Goal: Task Accomplishment & Management: Manage account settings

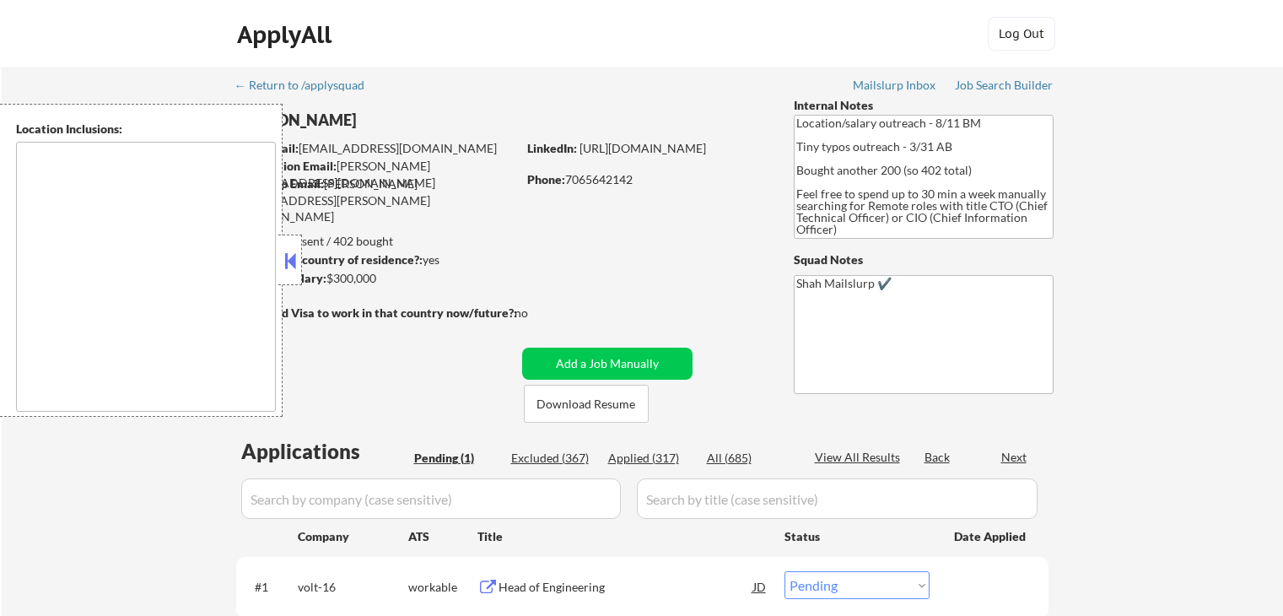
select select ""pending""
click at [291, 267] on button at bounding box center [290, 260] width 19 height 25
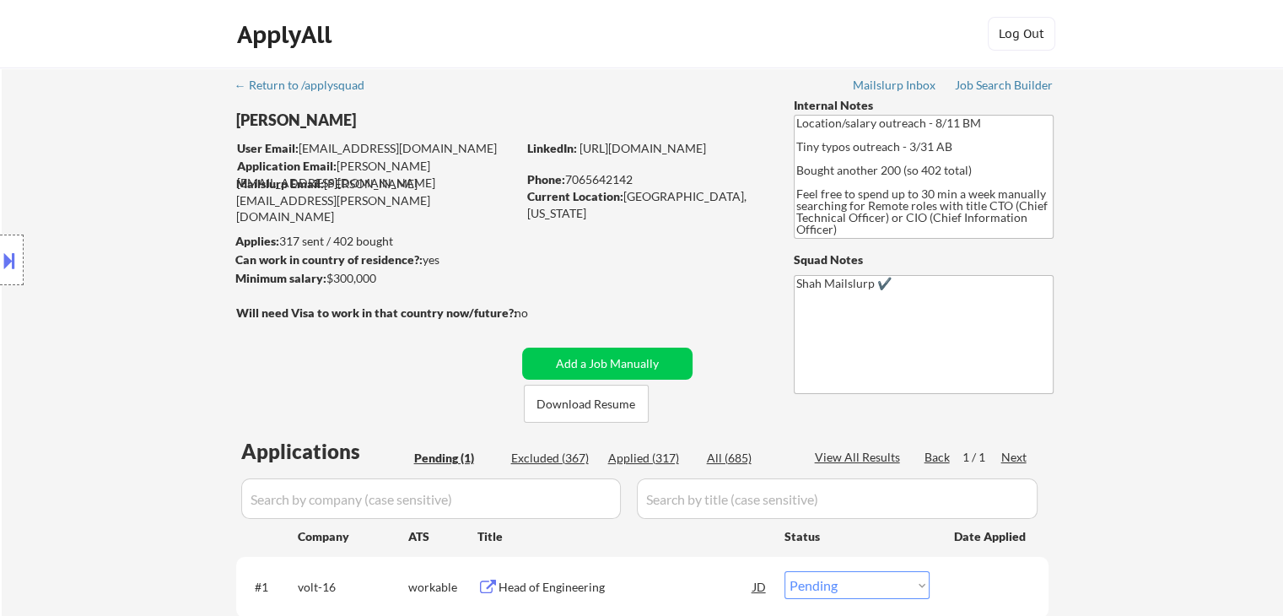
click at [145, 282] on div "Location Inclusions:" at bounding box center [151, 260] width 302 height 313
click at [146, 282] on div "Location Inclusions:" at bounding box center [151, 260] width 302 height 313
click at [146, 284] on div "Location Inclusions:" at bounding box center [151, 260] width 302 height 313
click at [145, 285] on div "Location Inclusions:" at bounding box center [151, 260] width 302 height 313
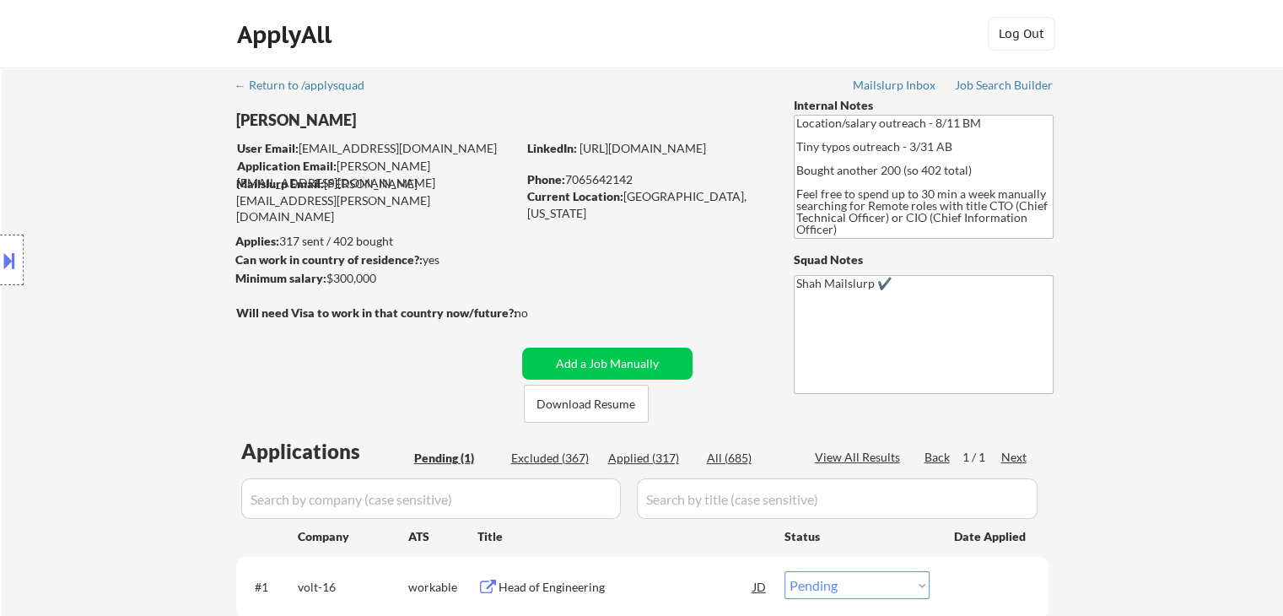
click at [142, 296] on div "Location Inclusions:" at bounding box center [151, 260] width 302 height 313
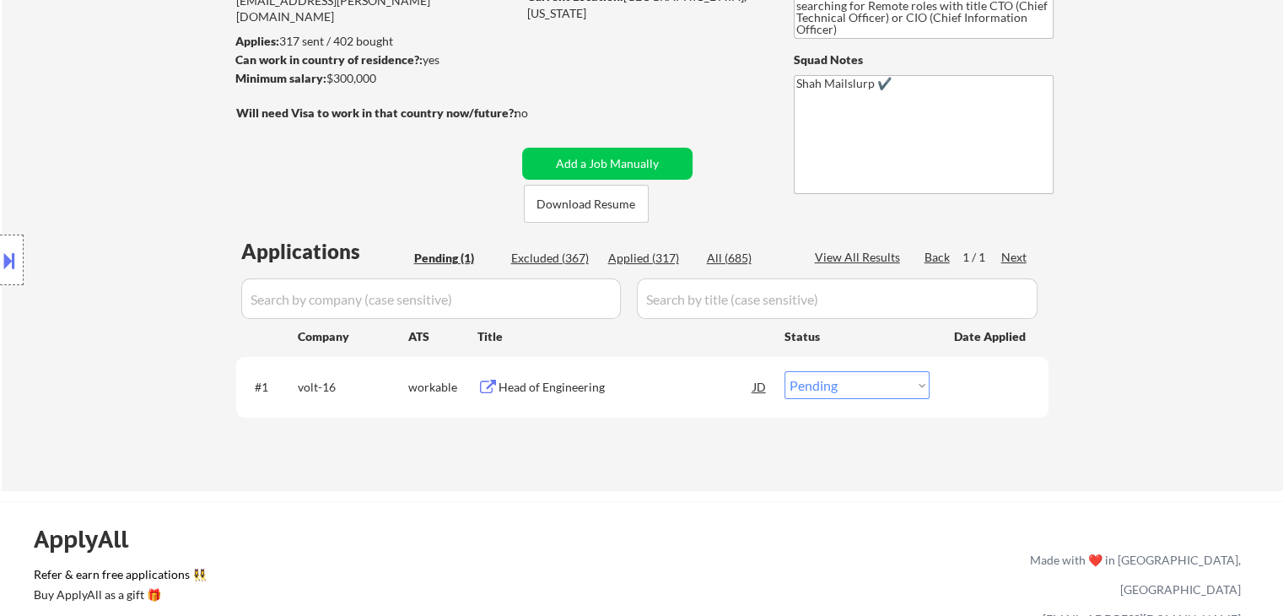
scroll to position [253, 0]
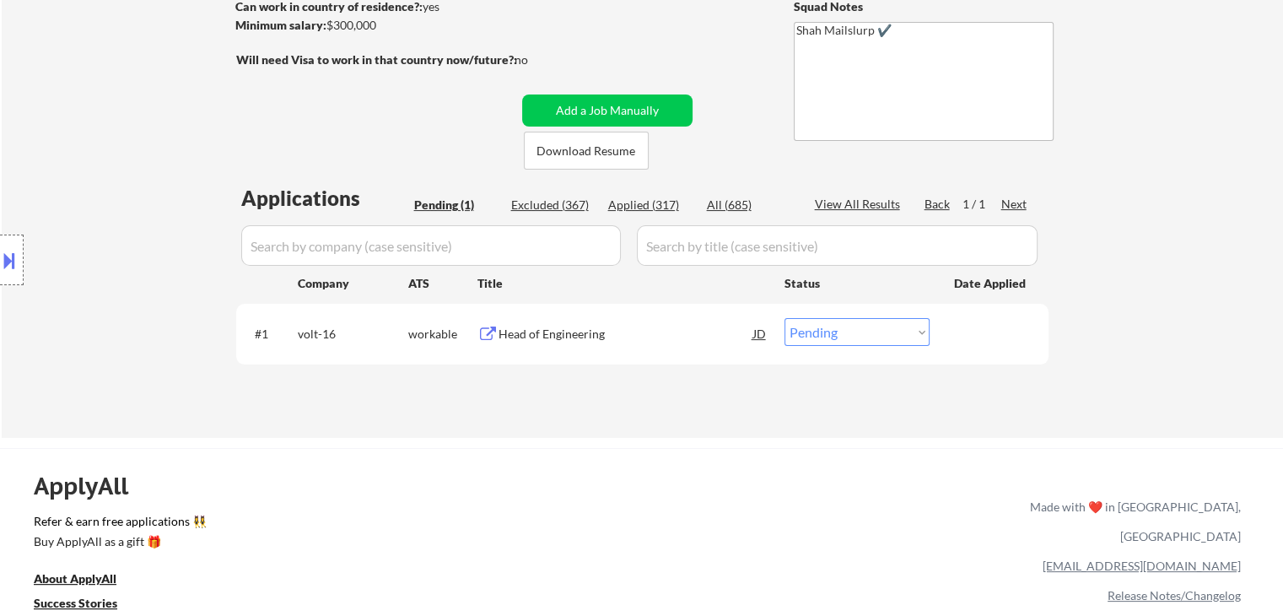
click at [95, 326] on div "Location Inclusions:" at bounding box center [151, 260] width 302 height 313
click at [94, 327] on div "Location Inclusions:" at bounding box center [151, 260] width 302 height 313
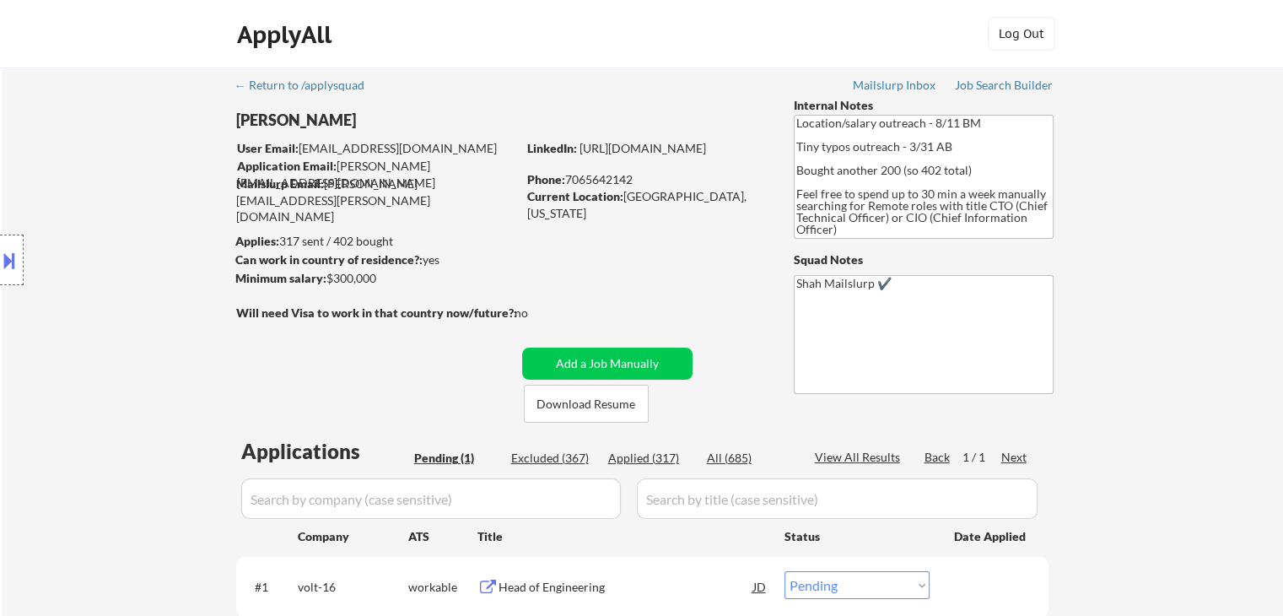
scroll to position [0, 0]
drag, startPoint x: 95, startPoint y: 328, endPoint x: 243, endPoint y: 274, distance: 158.0
click at [96, 328] on div "Location Inclusions:" at bounding box center [151, 260] width 302 height 313
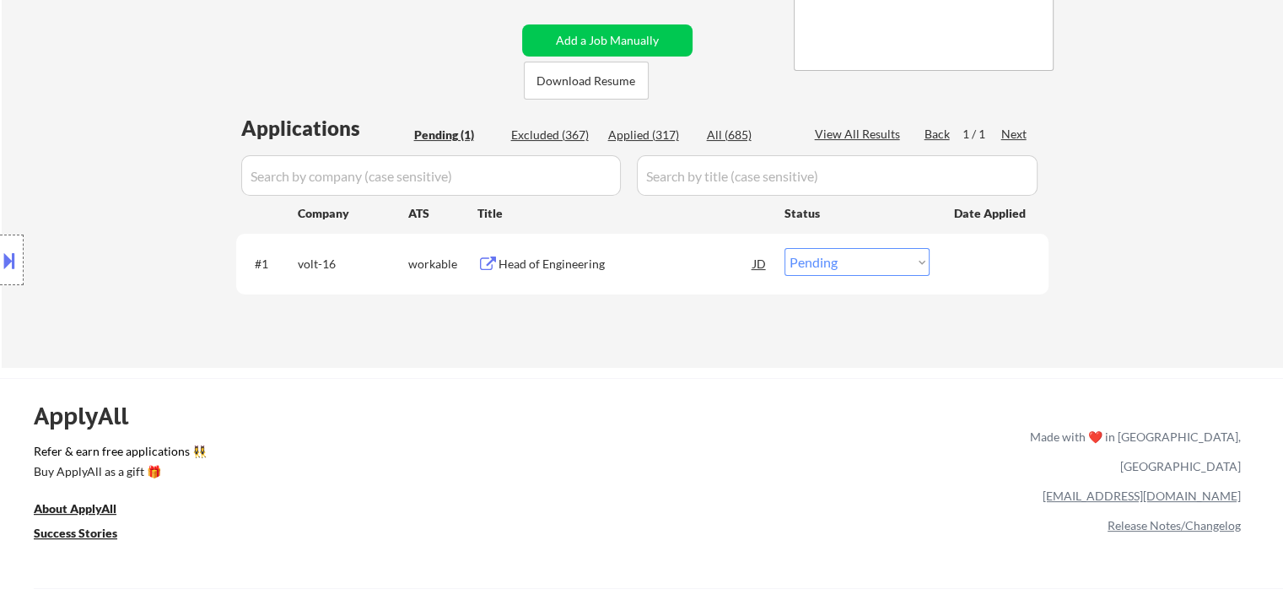
scroll to position [338, 0]
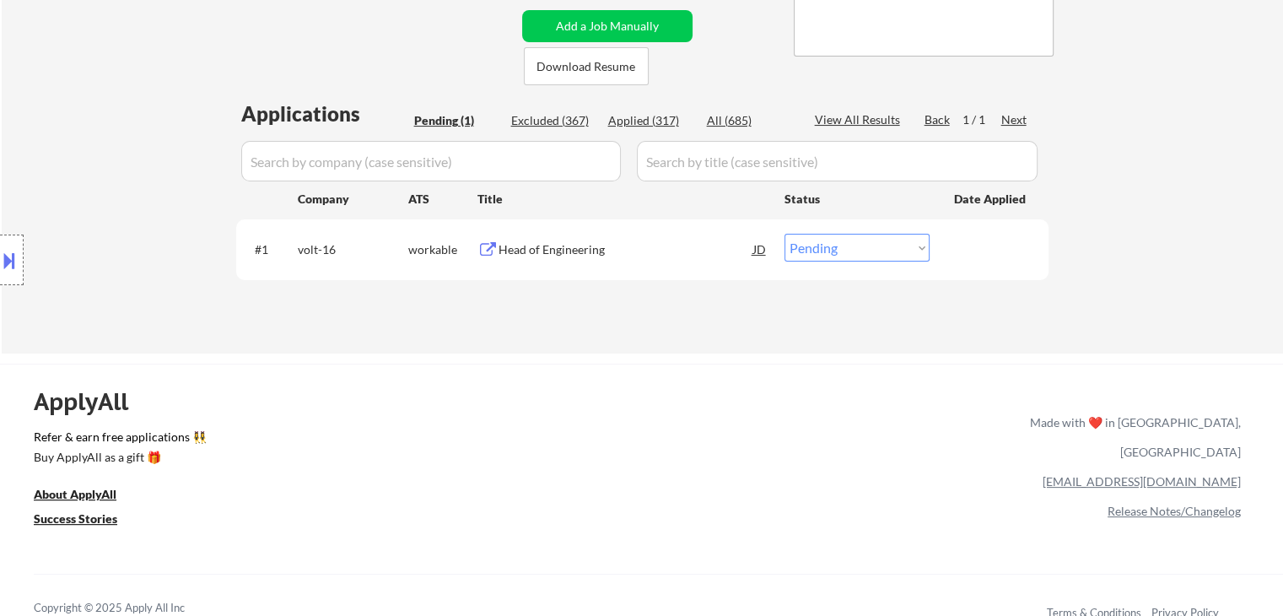
click at [561, 264] on div "#1 volt-16 workable Head of Engineering JD Choose an option... Pending Applied …" at bounding box center [639, 249] width 797 height 46
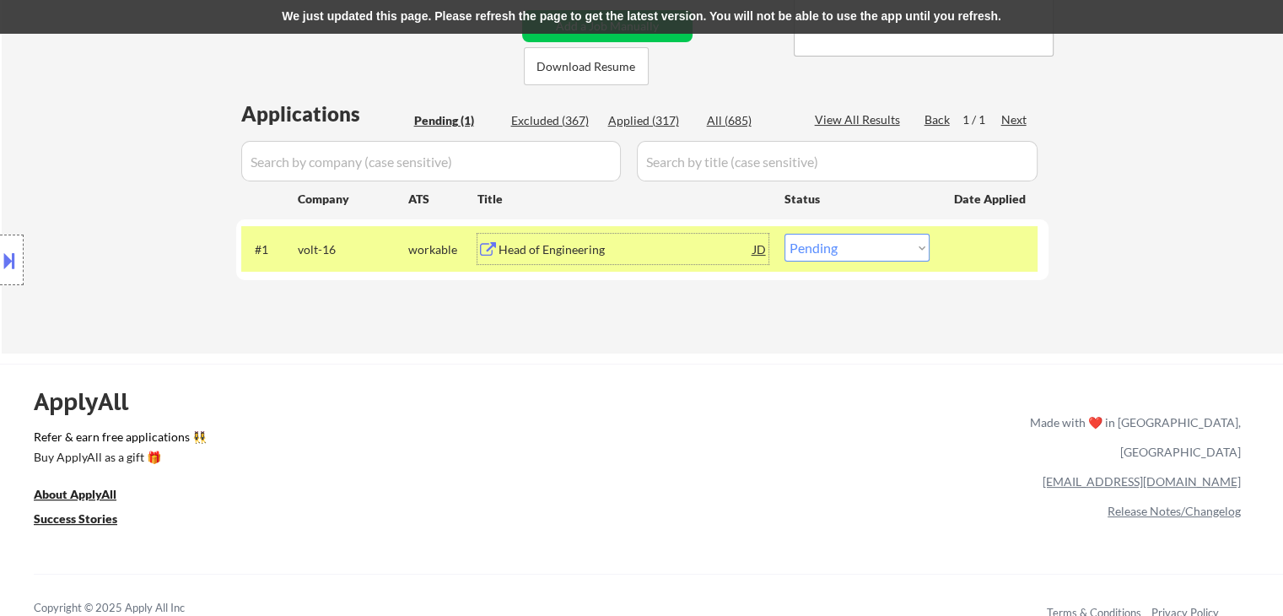
click at [147, 206] on div "Location Inclusions:" at bounding box center [151, 260] width 302 height 313
click at [145, 205] on div "Location Inclusions:" at bounding box center [151, 260] width 302 height 313
click at [144, 205] on div "Location Inclusions:" at bounding box center [151, 260] width 302 height 313
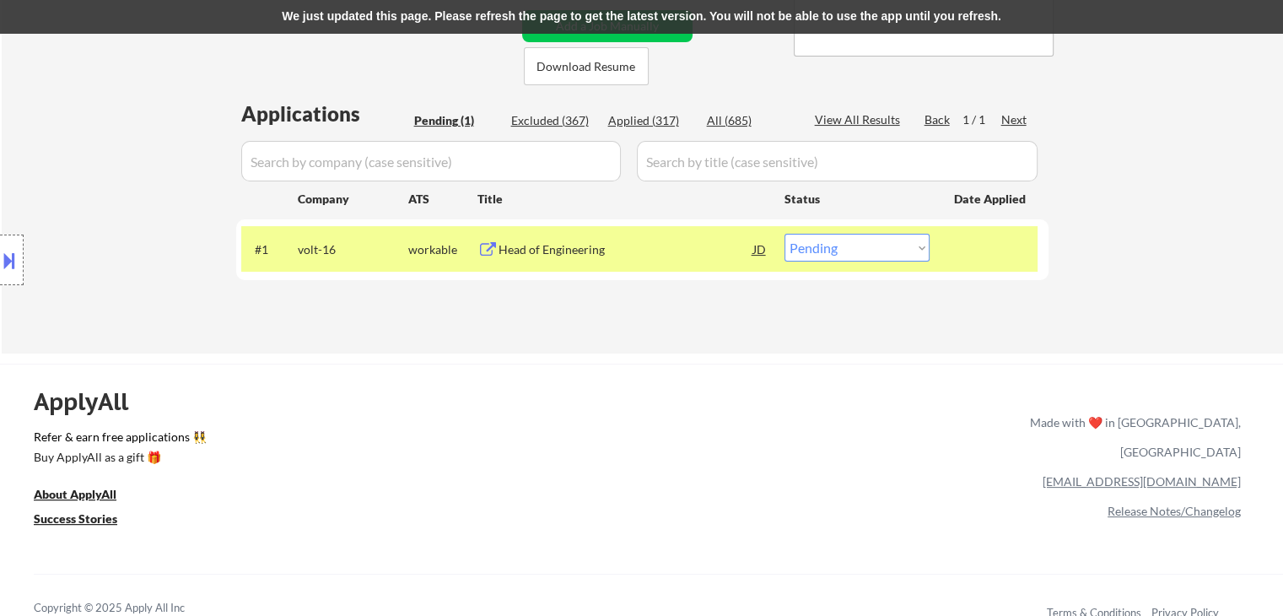
click at [144, 205] on div "Location Inclusions:" at bounding box center [151, 260] width 302 height 313
click at [143, 206] on div "Location Inclusions:" at bounding box center [151, 260] width 302 height 313
click at [143, 207] on div "Location Inclusions:" at bounding box center [151, 260] width 302 height 313
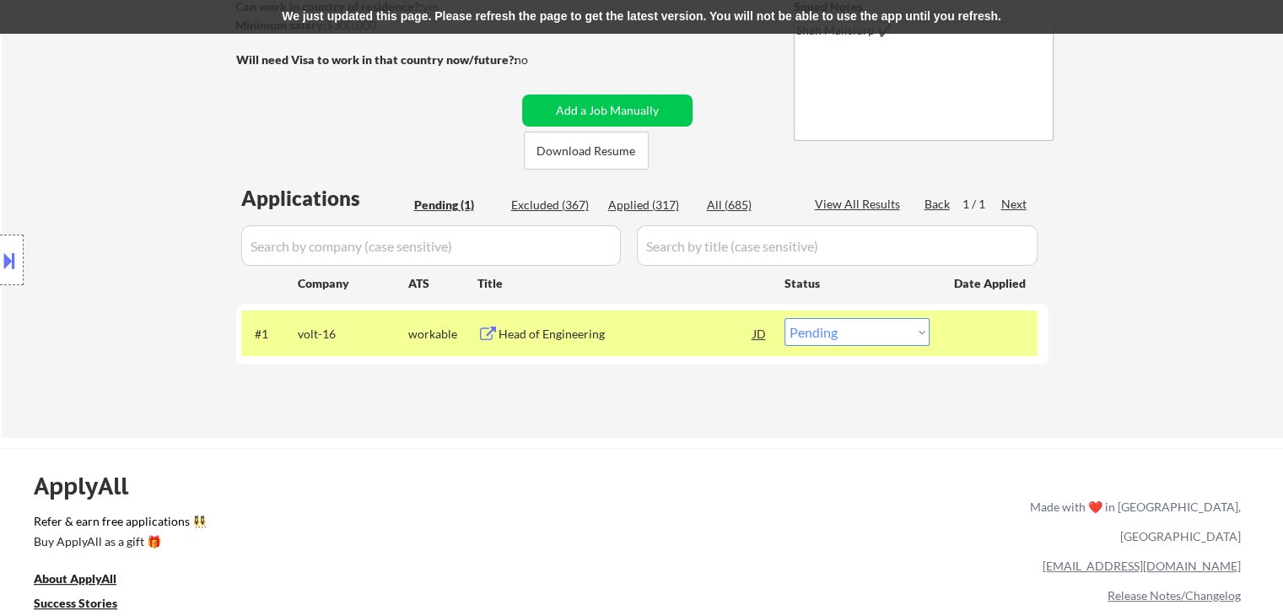
click at [143, 207] on div "Location Inclusions:" at bounding box center [151, 260] width 302 height 313
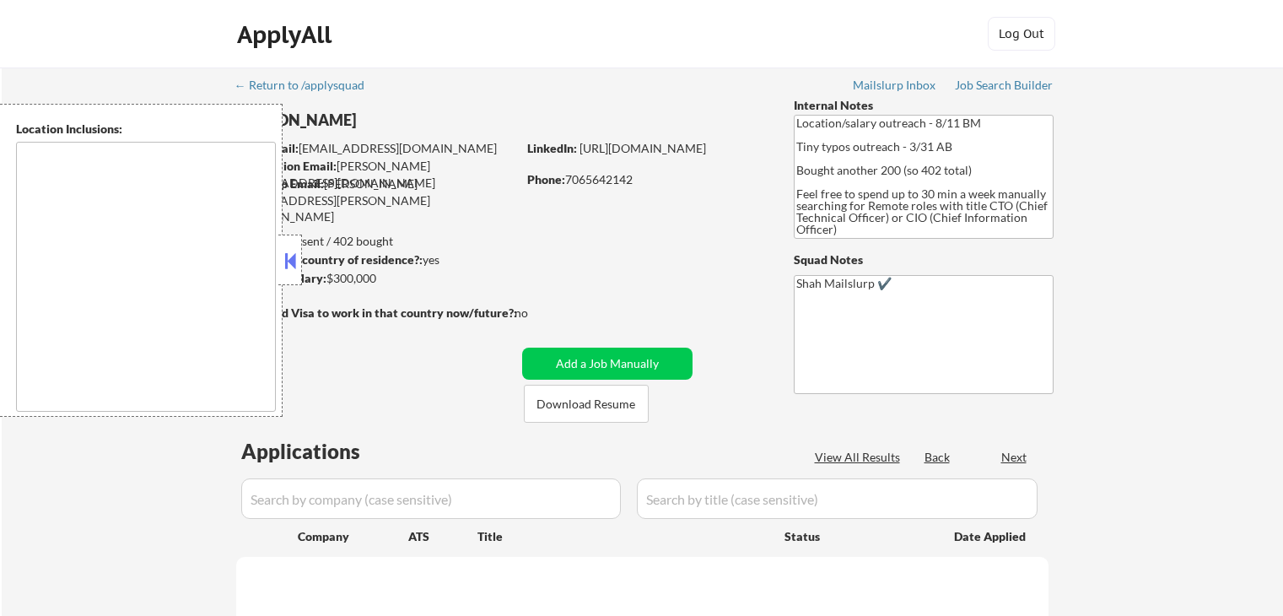
scroll to position [253, 0]
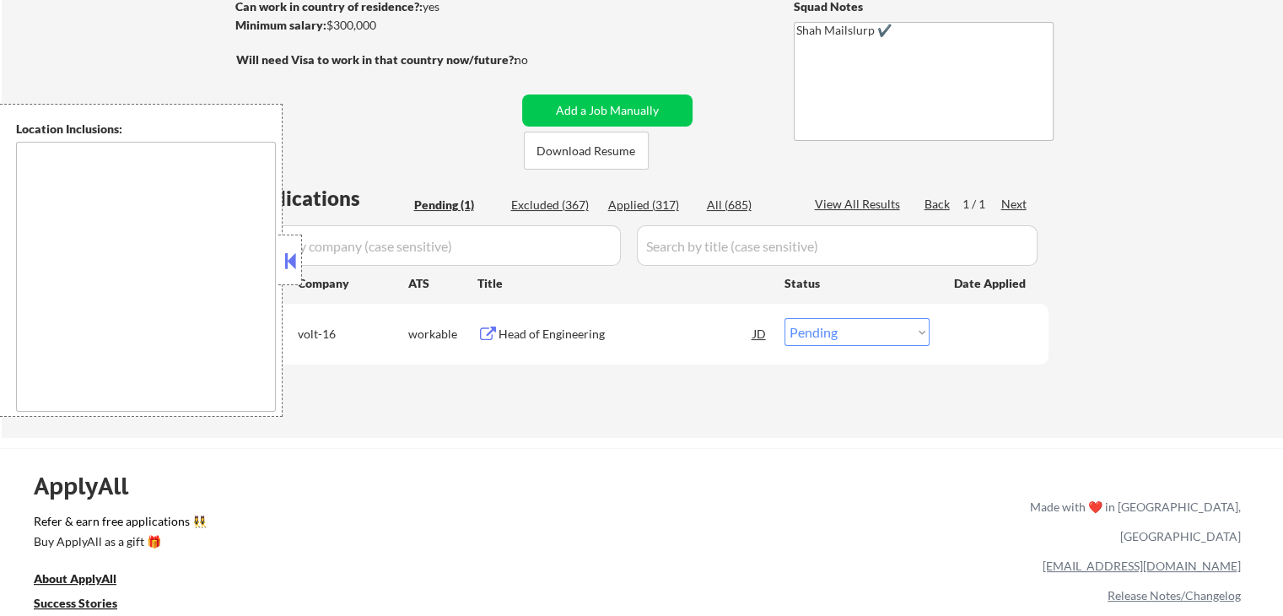
click at [286, 266] on button at bounding box center [290, 260] width 19 height 25
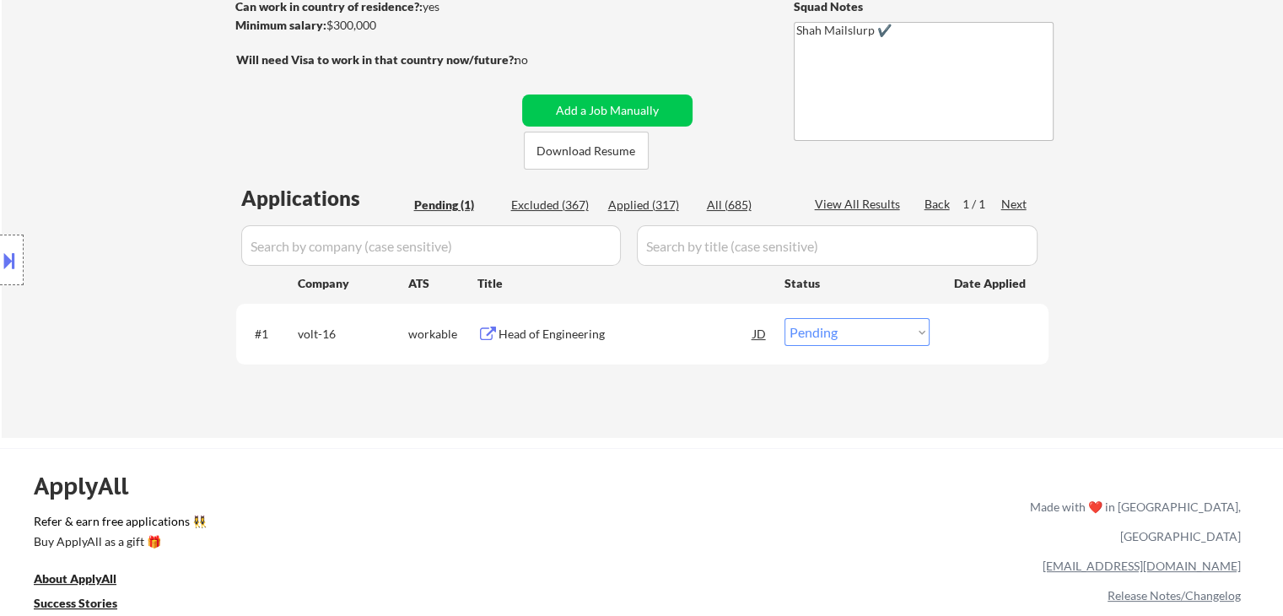
click at [163, 203] on div "Location Inclusions:" at bounding box center [151, 260] width 302 height 313
click at [565, 332] on div "Head of Engineering" at bounding box center [626, 334] width 255 height 17
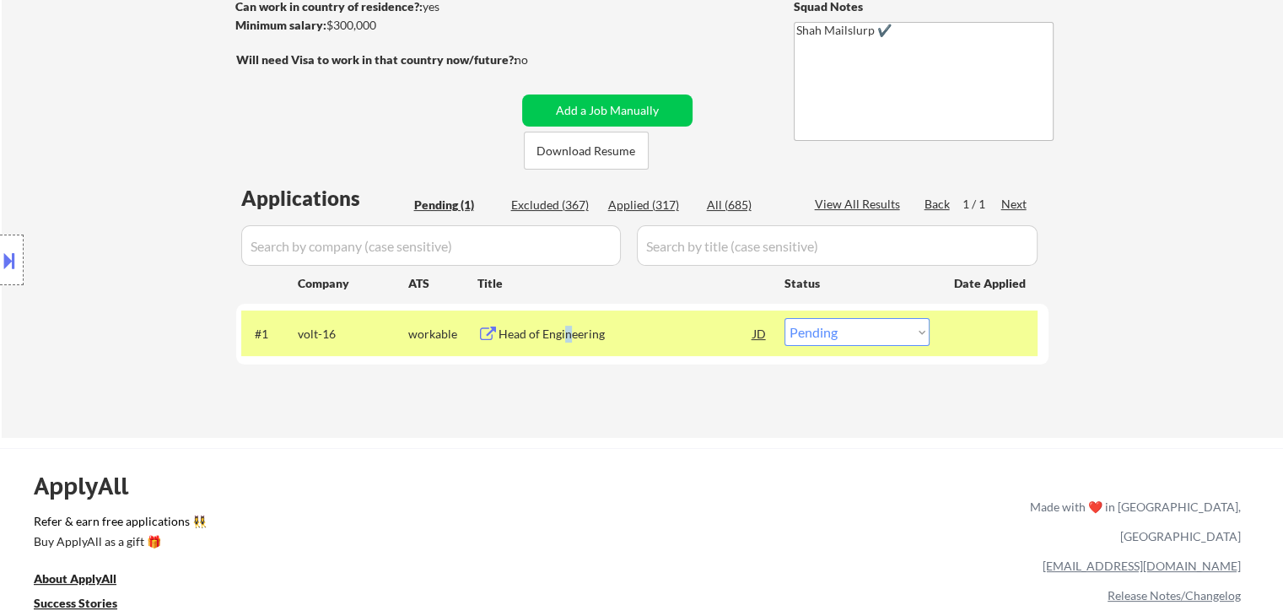
click at [5, 267] on button at bounding box center [9, 260] width 19 height 28
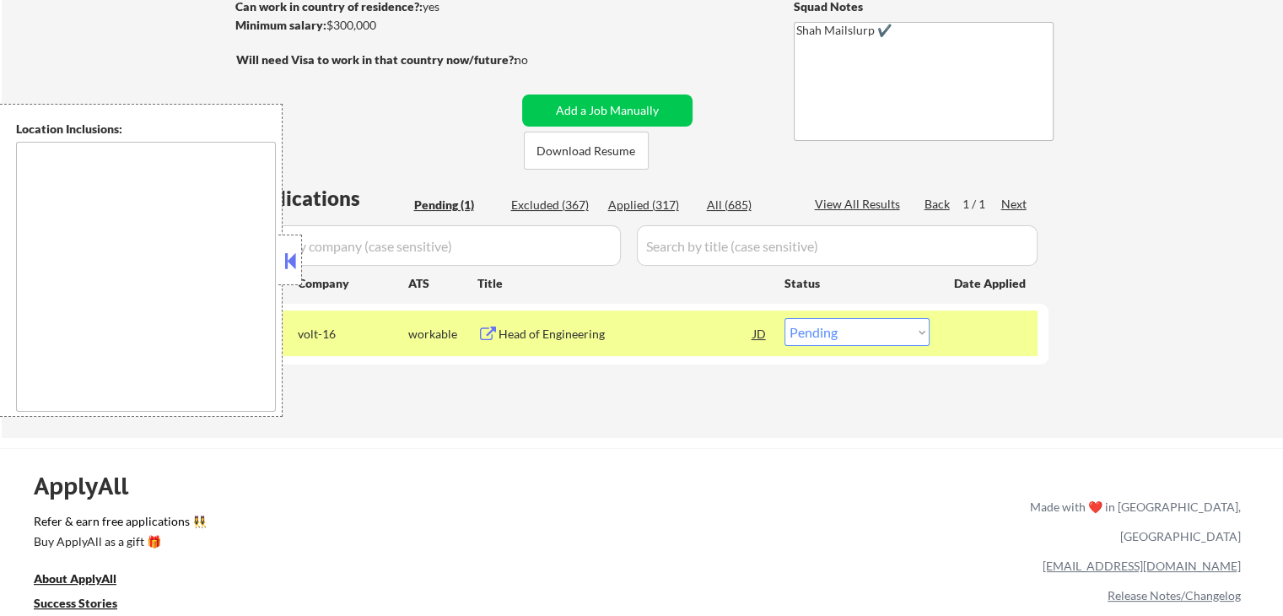
click at [289, 267] on button at bounding box center [290, 260] width 19 height 25
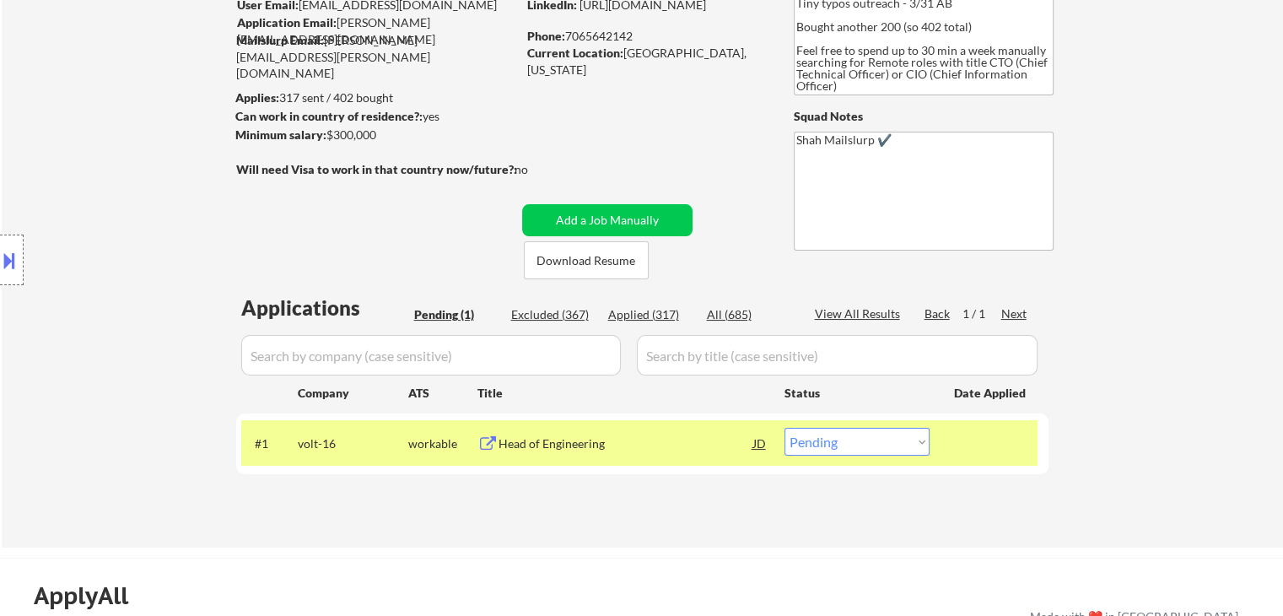
scroll to position [84, 0]
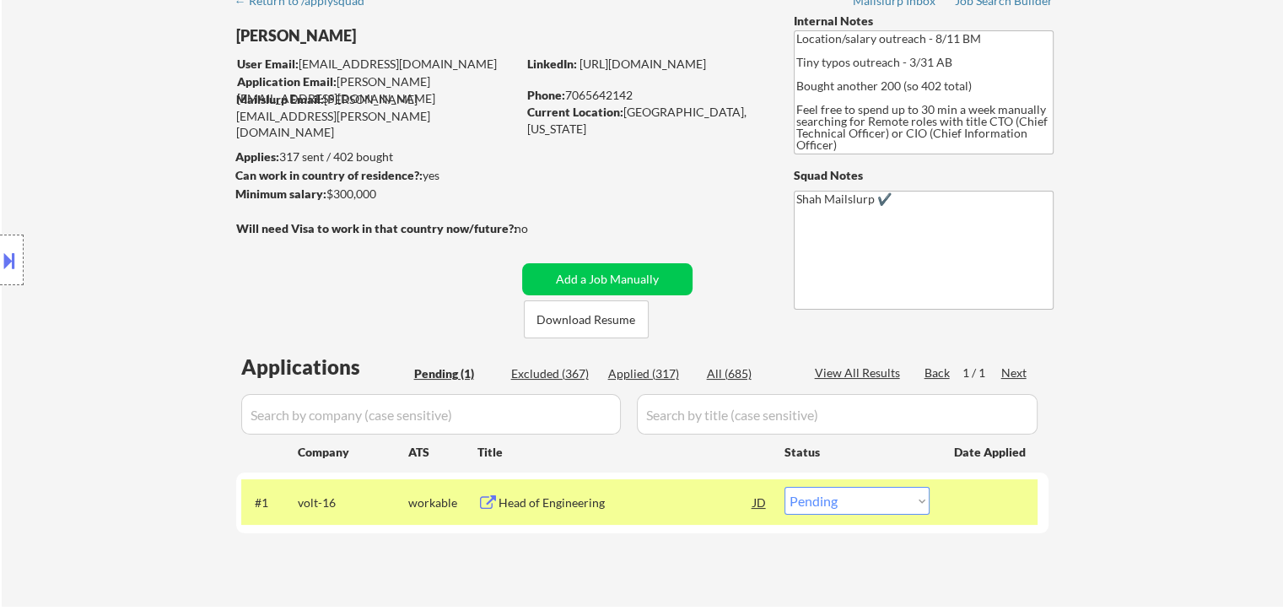
click at [63, 216] on div "Location Inclusions:" at bounding box center [151, 260] width 302 height 313
drag, startPoint x: 880, startPoint y: 504, endPoint x: 871, endPoint y: 544, distance: 41.6
click at [881, 504] on select "Choose an option... Pending Applied Excluded (Questions) Excluded (Expired) Exc…" at bounding box center [857, 501] width 145 height 28
select select ""excluded__salary_""
click at [785, 487] on select "Choose an option... Pending Applied Excluded (Questions) Excluded (Expired) Exc…" at bounding box center [857, 501] width 145 height 28
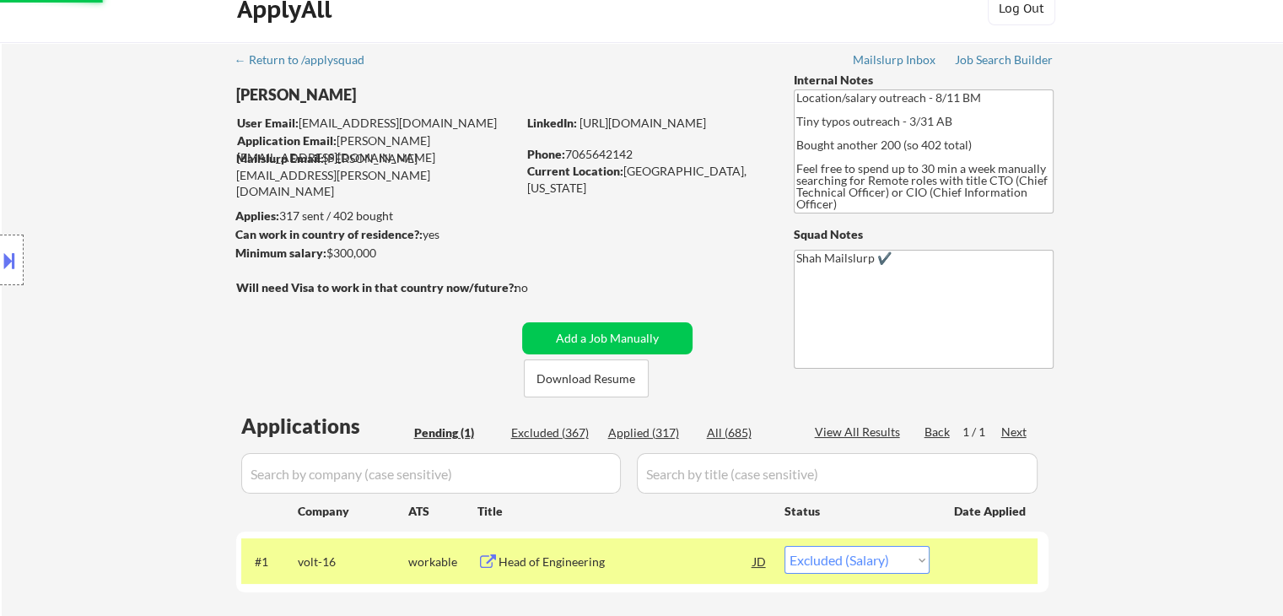
scroll to position [0, 0]
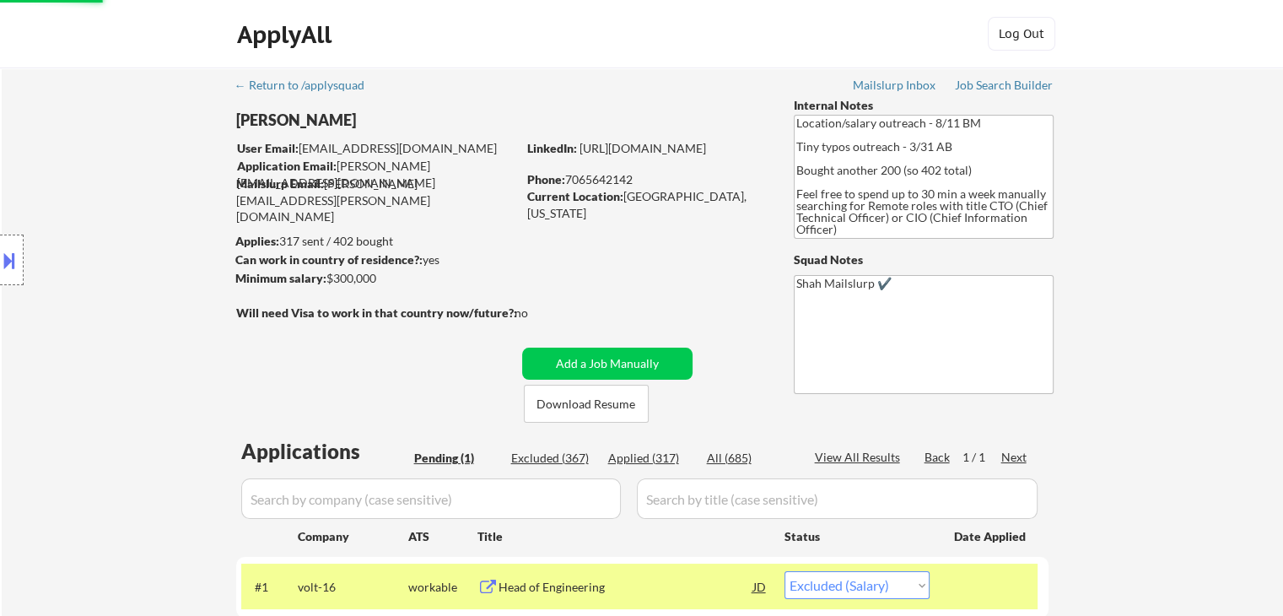
click at [91, 152] on div "Location Inclusions:" at bounding box center [151, 260] width 302 height 313
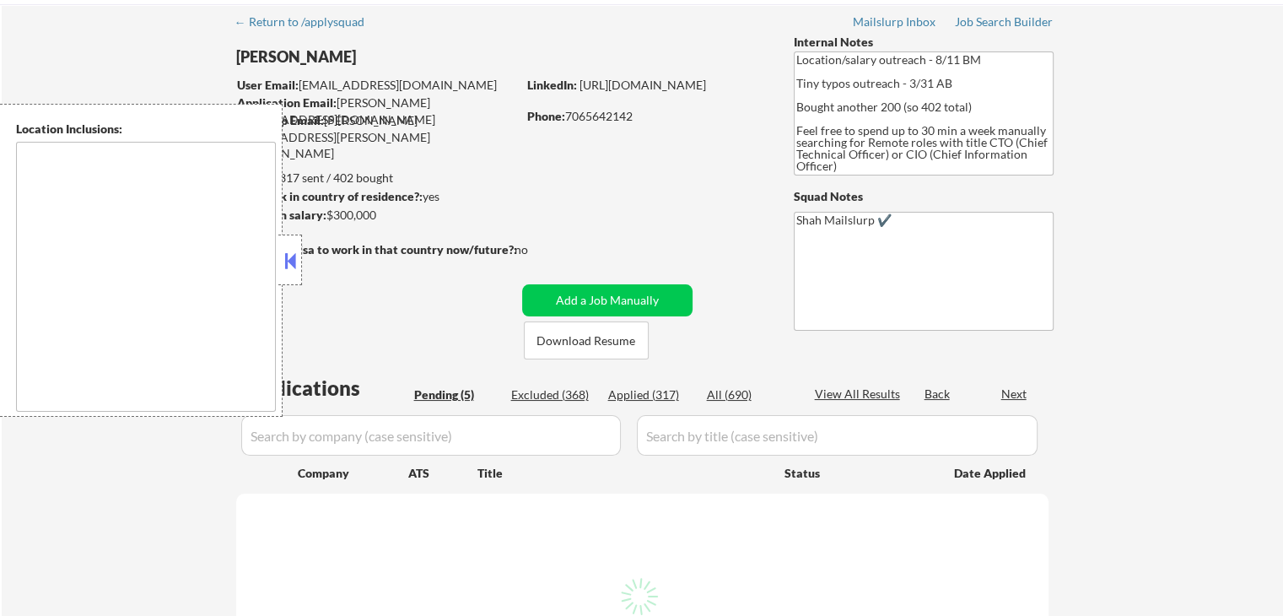
scroll to position [169, 0]
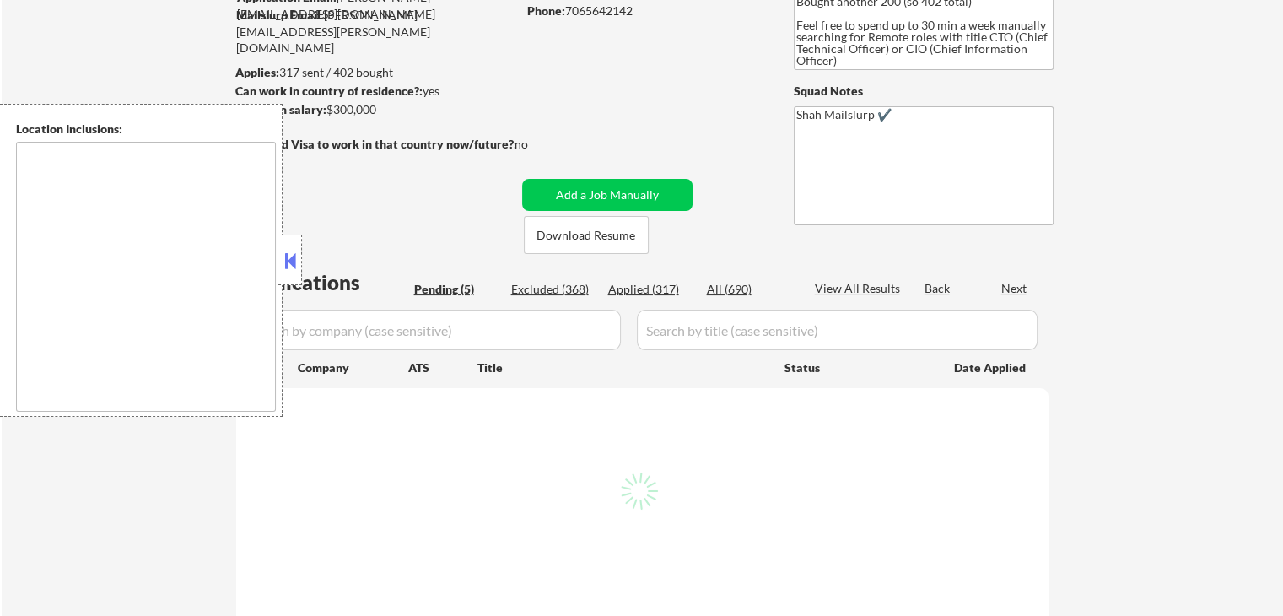
click at [293, 261] on button at bounding box center [290, 260] width 19 height 25
select select ""pending""
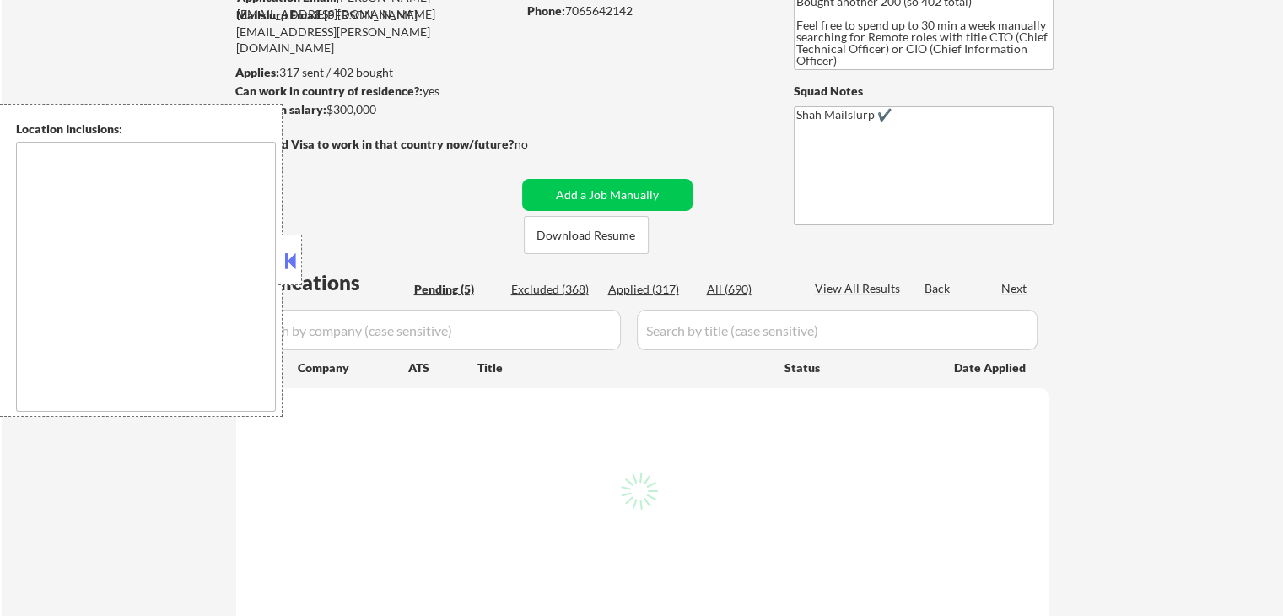
select select ""pending""
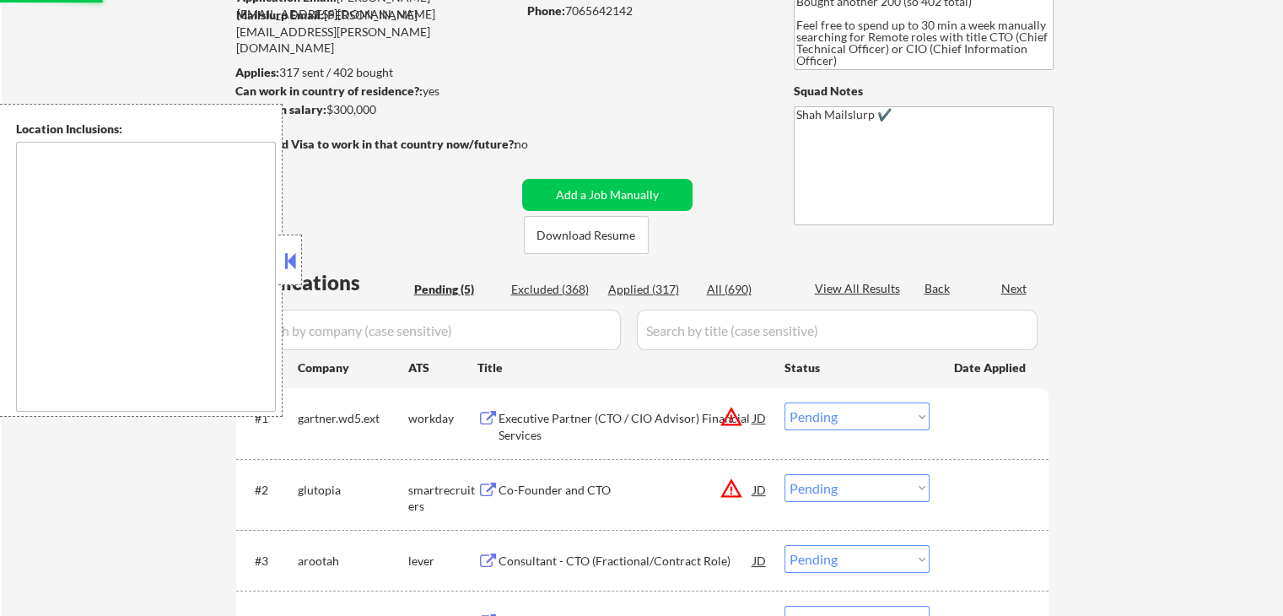
click at [284, 251] on button at bounding box center [290, 260] width 19 height 25
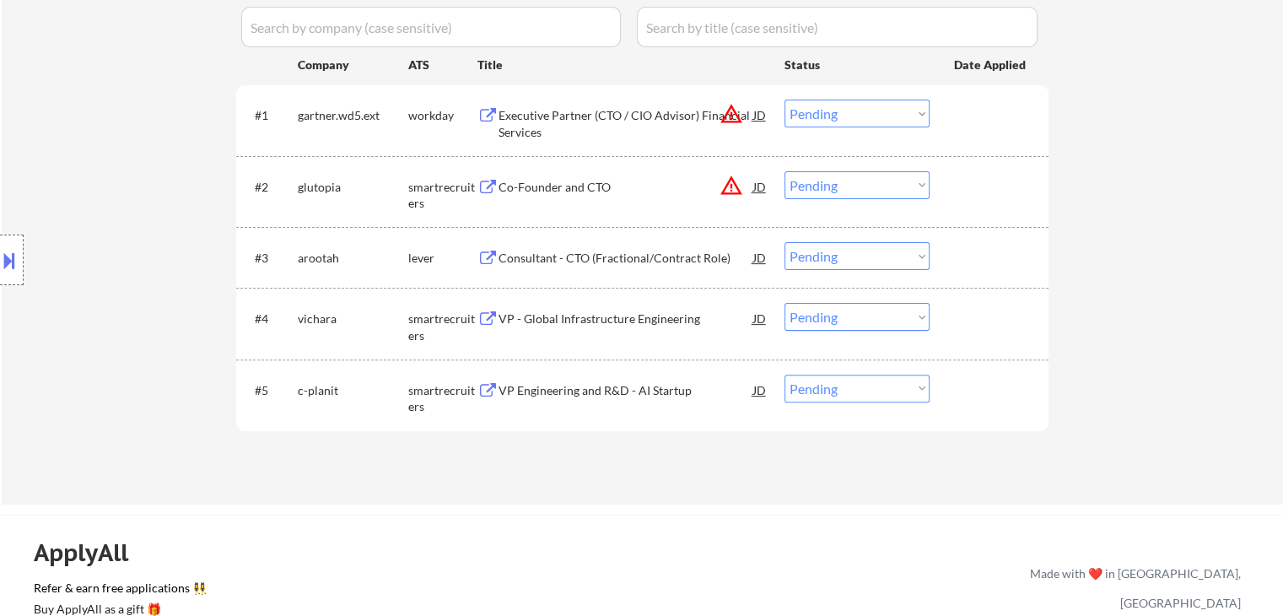
scroll to position [422, 0]
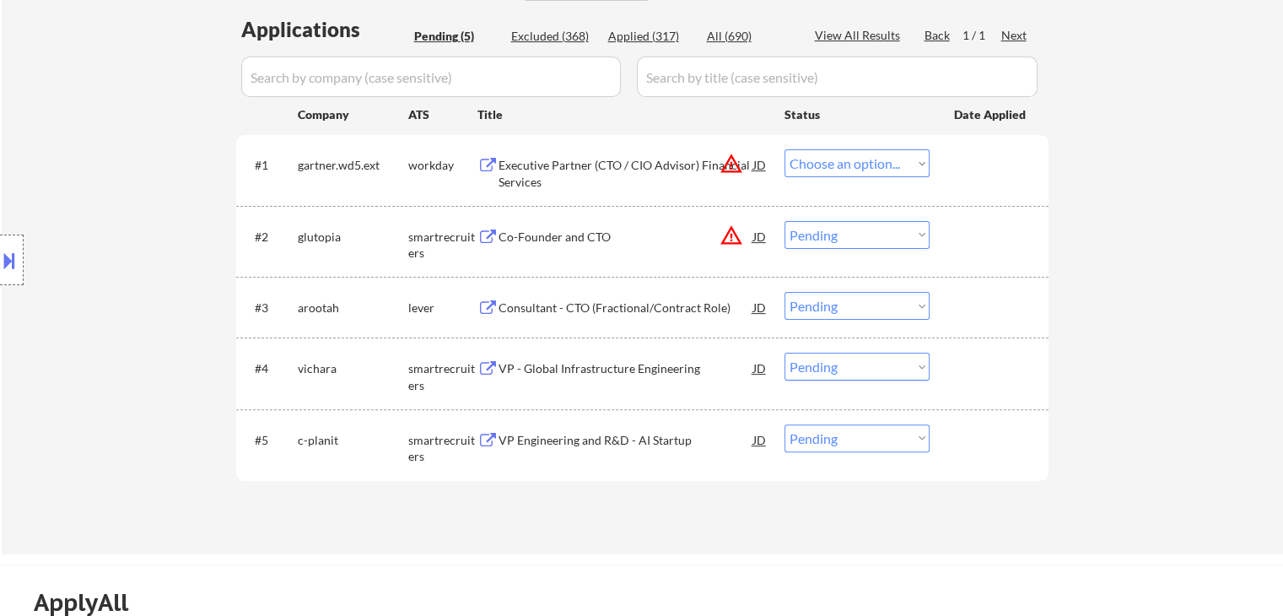
select select ""pending""
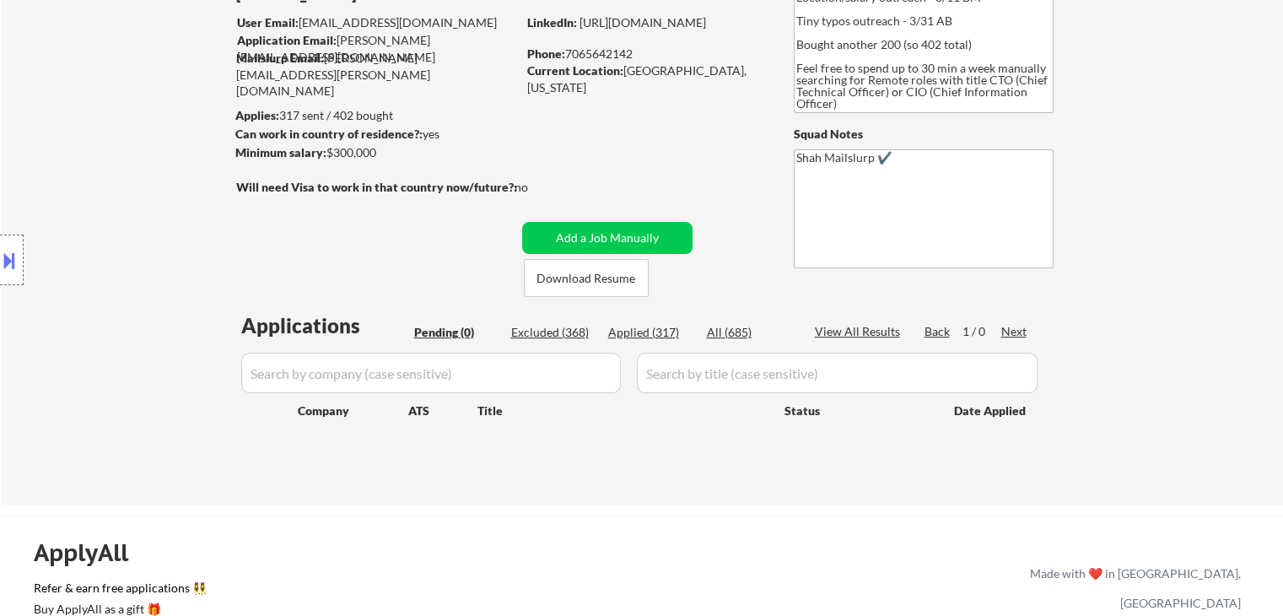
scroll to position [0, 0]
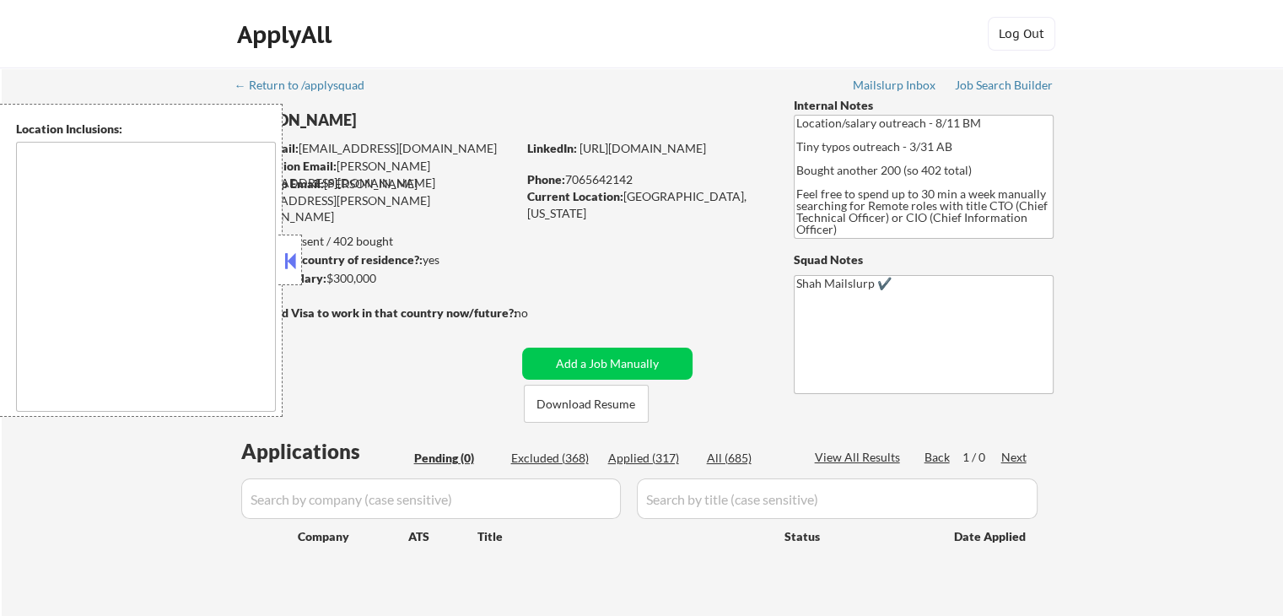
drag, startPoint x: 1171, startPoint y: 160, endPoint x: 1176, endPoint y: 135, distance: 25.8
click at [1172, 146] on div "← Return to /applysquad Mailslurp Inbox Job Search Builder Johnathon Brett User…" at bounding box center [643, 349] width 1282 height 563
click at [1232, 245] on div "← Return to /applysquad Mailslurp Inbox Job Search Builder Johnathon Brett User…" at bounding box center [643, 349] width 1282 height 563
